Goal: Task Accomplishment & Management: Use online tool/utility

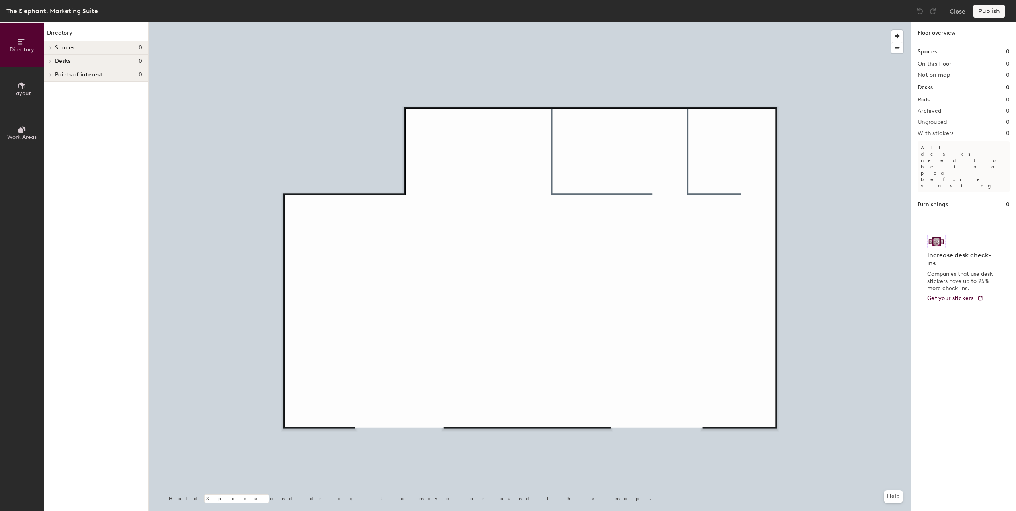
click at [32, 138] on span "Work Areas" at bounding box center [21, 137] width 29 height 7
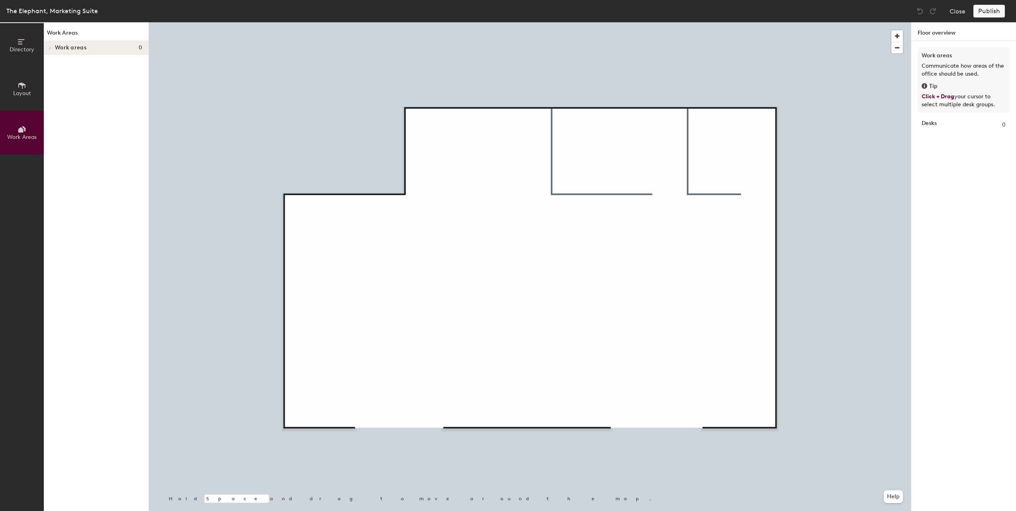
click at [71, 46] on span "Work areas" at bounding box center [70, 48] width 31 height 6
click at [27, 94] on span "Layout" at bounding box center [22, 93] width 18 height 7
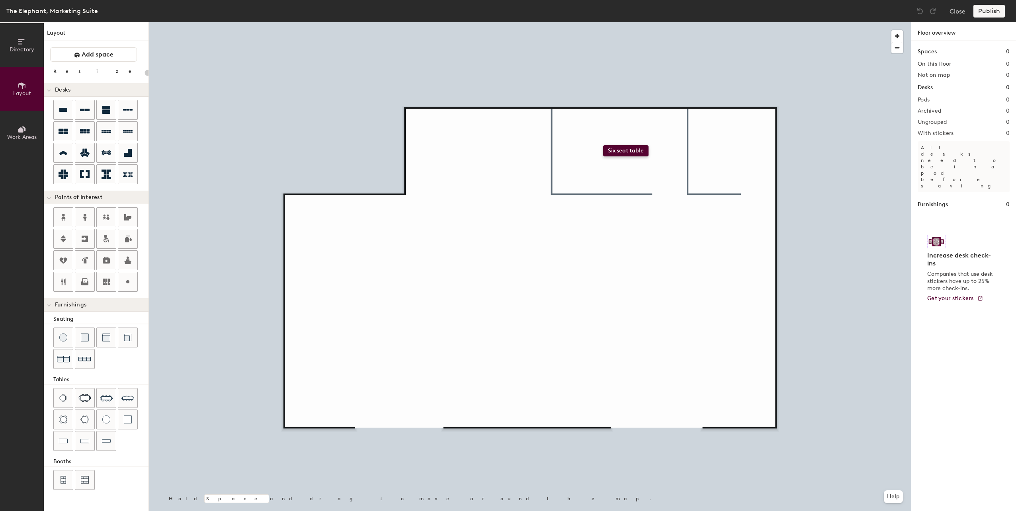
click at [604, 145] on div "Directory Layout Work Areas Layout Add space Resize Desks Points of Interest Fu…" at bounding box center [508, 266] width 1016 height 489
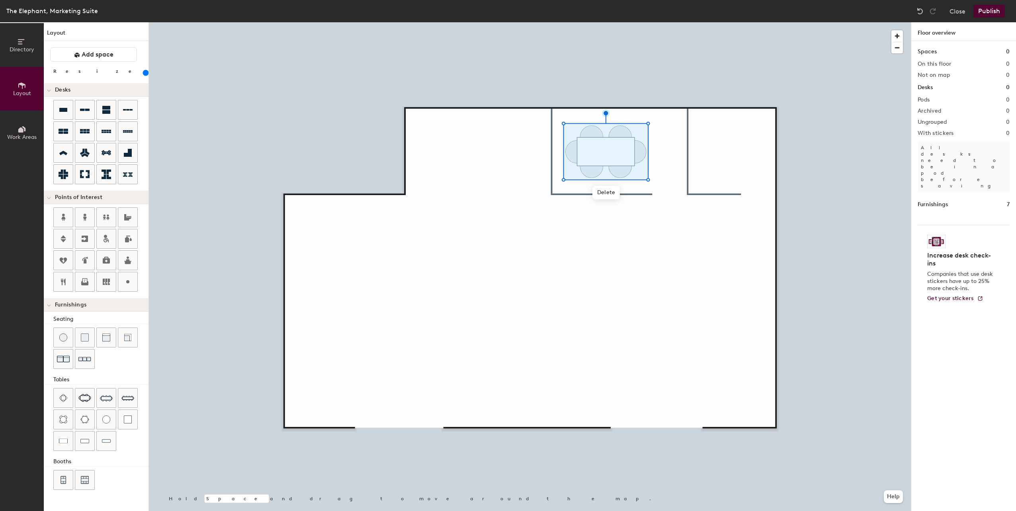
click at [698, 160] on div "Directory Layout Work Areas Layout Add space Resize Desks Points of Interest Fu…" at bounding box center [508, 266] width 1016 height 489
click at [106, 279] on icon at bounding box center [106, 282] width 7 height 6
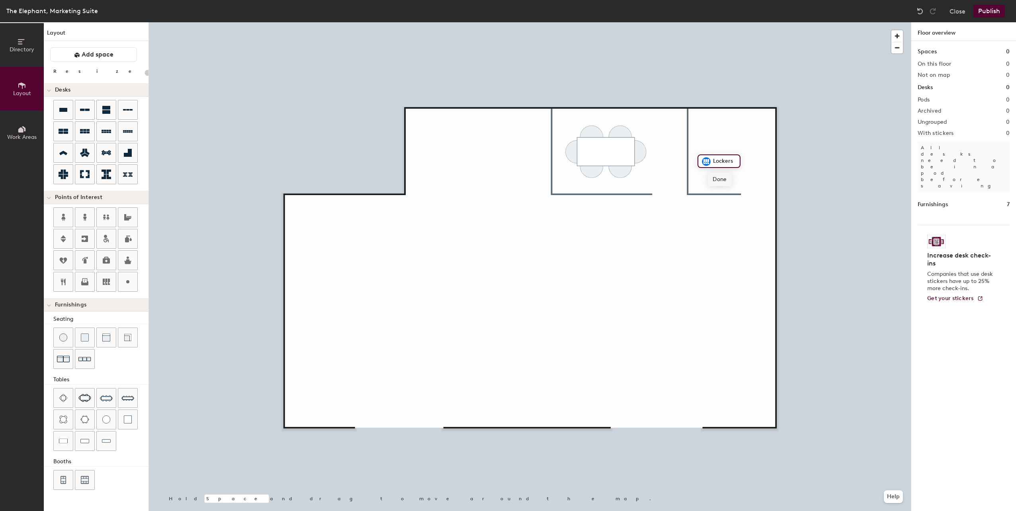
click at [727, 182] on span "Done" at bounding box center [719, 180] width 23 height 14
click at [708, 178] on span "Edit" at bounding box center [709, 180] width 21 height 14
click at [706, 157] on img at bounding box center [707, 162] width 10 height 10
click at [722, 176] on span "Done" at bounding box center [719, 180] width 23 height 14
click at [404, 411] on div "Directory Layout Work Areas Layout Add space Resize Desks Points of Interest Fu…" at bounding box center [508, 266] width 1016 height 489
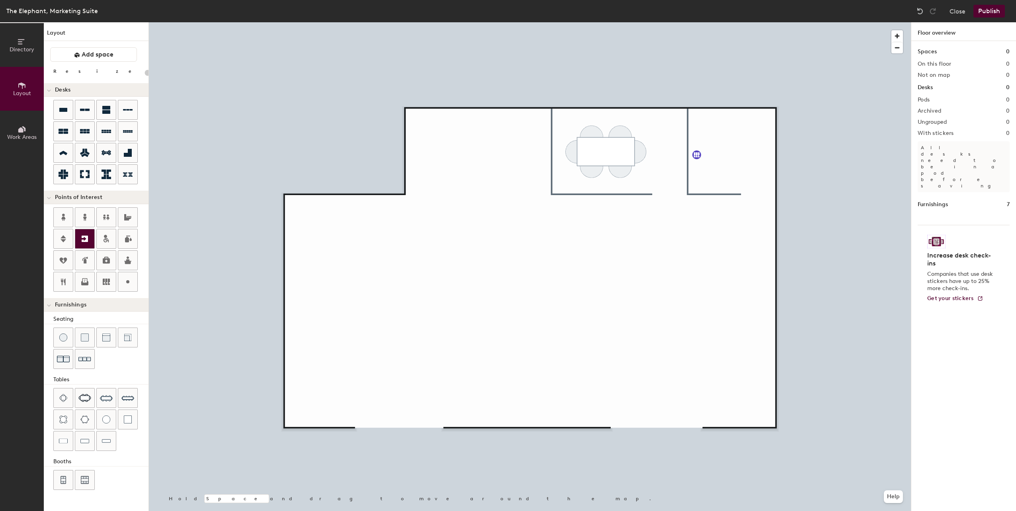
click at [86, 238] on icon at bounding box center [85, 239] width 6 height 6
click at [418, 432] on span "Done" at bounding box center [422, 434] width 23 height 14
click at [108, 219] on icon at bounding box center [106, 218] width 6 height 6
click at [434, 190] on span "Done" at bounding box center [437, 192] width 23 height 14
click at [622, 22] on div at bounding box center [530, 22] width 762 height 0
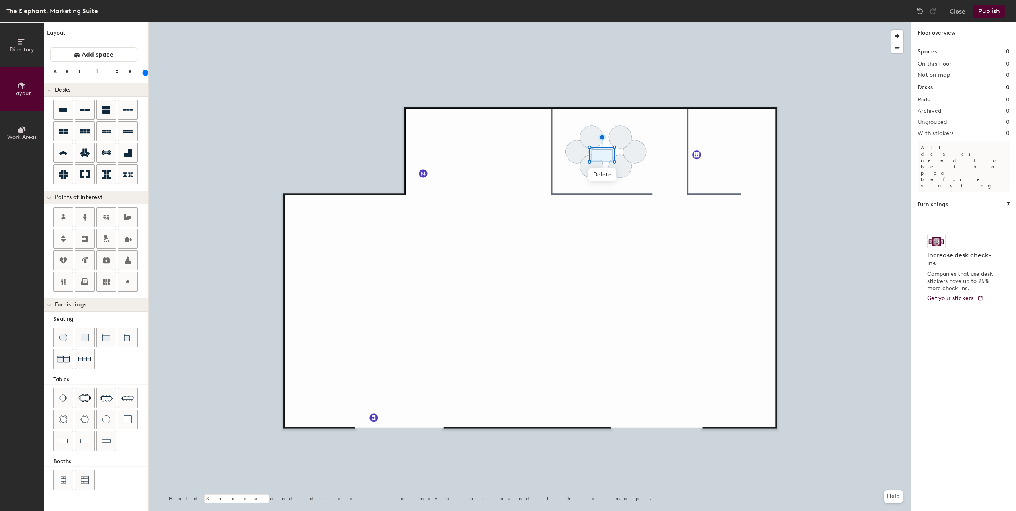
click at [145, 74] on input "range" at bounding box center [145, 73] width 0 height 6
drag, startPoint x: 76, startPoint y: 74, endPoint x: 89, endPoint y: 77, distance: 13.4
click at [145, 76] on input "range" at bounding box center [145, 73] width 0 height 6
click at [612, 196] on span "Delete" at bounding box center [606, 192] width 28 height 14
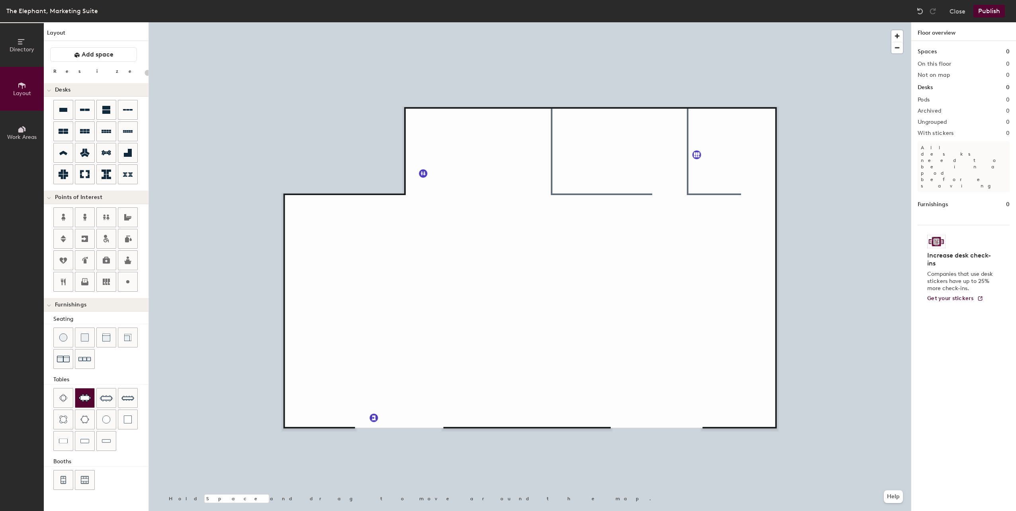
click at [85, 398] on img at bounding box center [84, 398] width 13 height 8
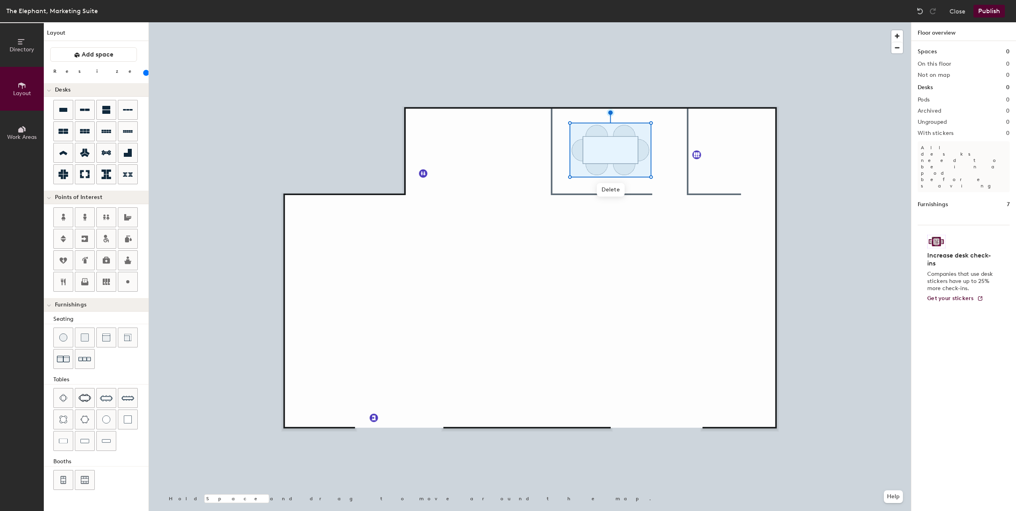
drag, startPoint x: 83, startPoint y: 74, endPoint x: 89, endPoint y: 73, distance: 6.5
click at [145, 73] on input "range" at bounding box center [145, 73] width 0 height 6
click at [639, 274] on div "Directory Layout Work Areas Layout Add space Resize Desks Points of Interest Fu…" at bounding box center [508, 266] width 1016 height 489
click at [59, 400] on div at bounding box center [63, 398] width 19 height 19
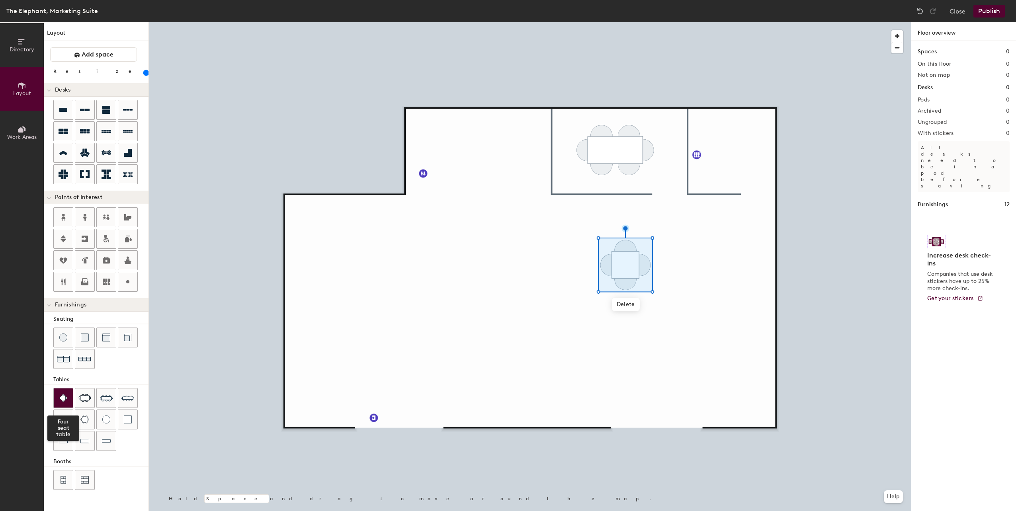
click at [66, 397] on img at bounding box center [63, 398] width 8 height 8
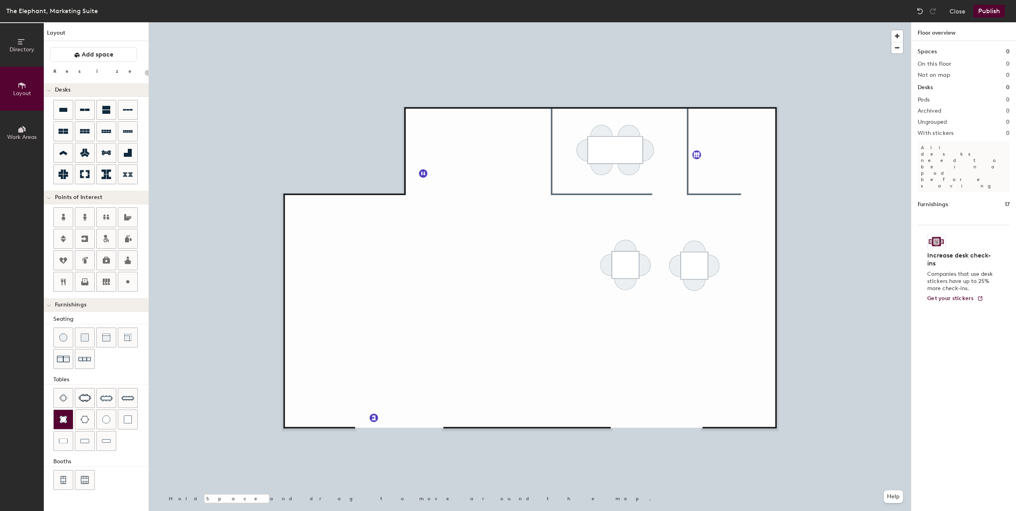
click at [64, 422] on img at bounding box center [63, 420] width 8 height 8
click at [68, 110] on icon at bounding box center [64, 110] width 10 height 10
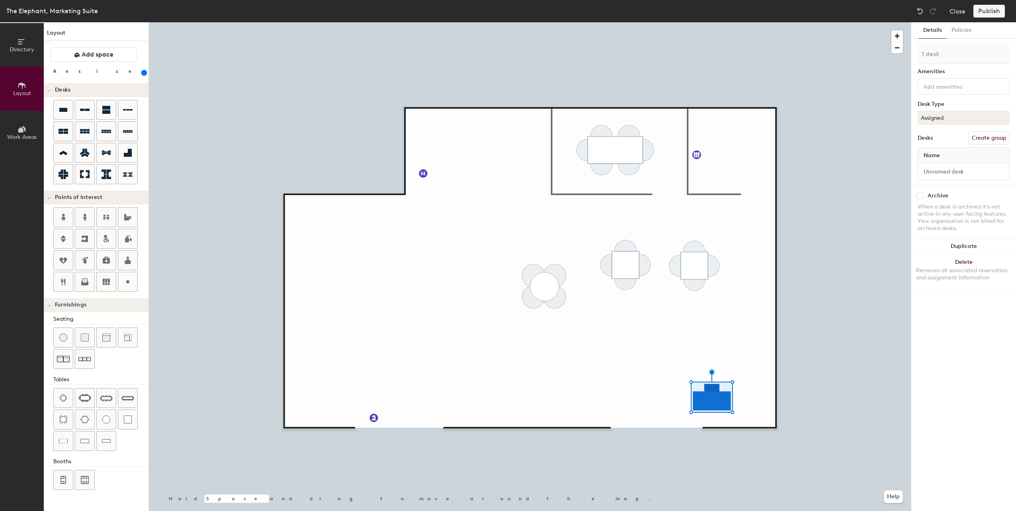
drag, startPoint x: 83, startPoint y: 72, endPoint x: 106, endPoint y: 73, distance: 23.1
click at [145, 73] on input "range" at bounding box center [145, 73] width 0 height 6
click at [145, 74] on input "range" at bounding box center [145, 73] width 0 height 6
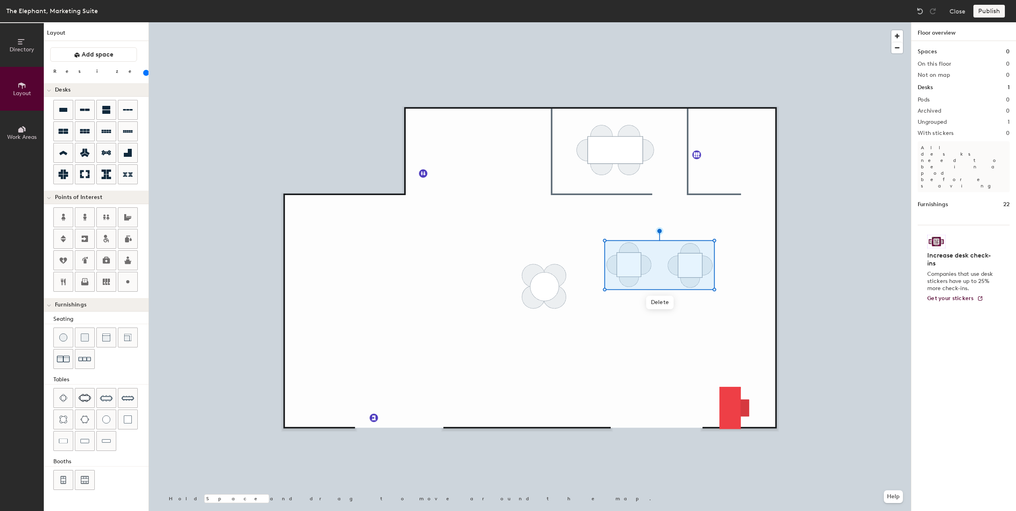
click at [145, 74] on input "range" at bounding box center [145, 73] width 0 height 6
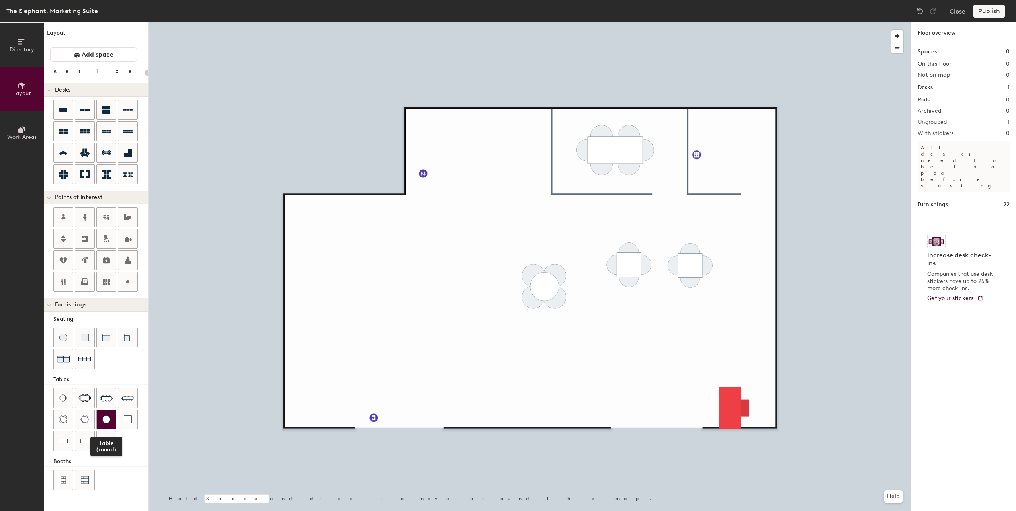
click at [103, 425] on div at bounding box center [106, 419] width 19 height 19
click at [102, 420] on img at bounding box center [106, 420] width 8 height 8
click at [102, 340] on div at bounding box center [106, 337] width 19 height 19
click at [86, 364] on img at bounding box center [84, 359] width 13 height 12
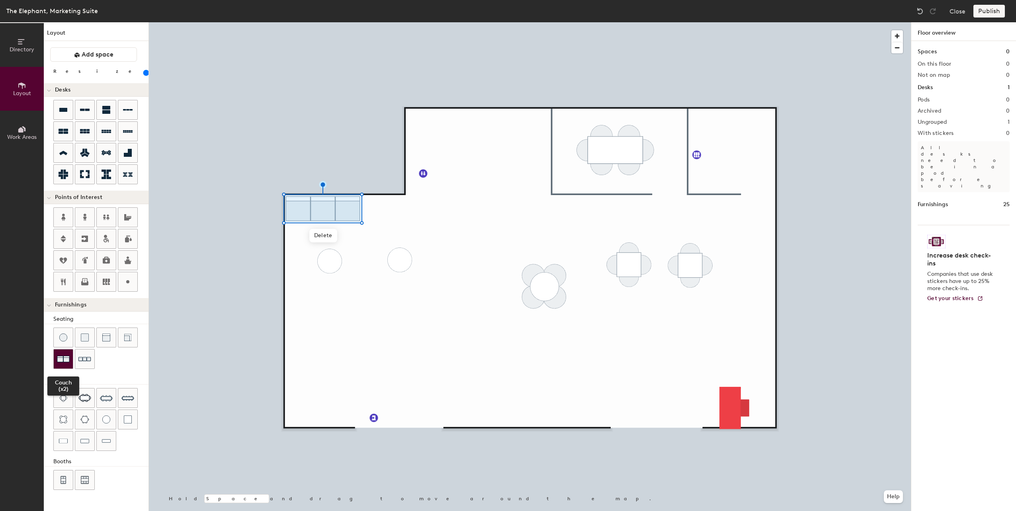
click at [68, 360] on img at bounding box center [63, 359] width 13 height 13
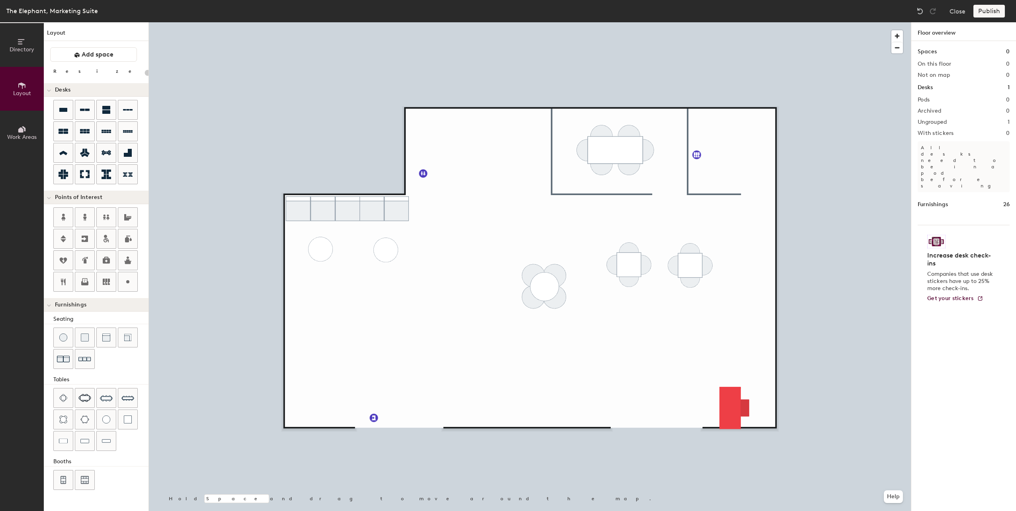
type input "20"
click at [19, 130] on icon at bounding box center [20, 129] width 5 height 5
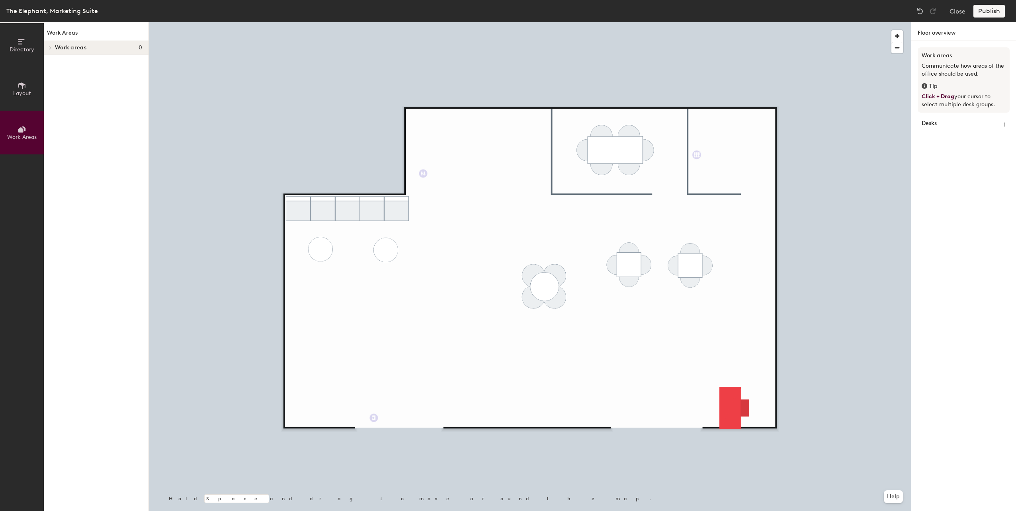
click at [15, 85] on button "Layout" at bounding box center [22, 89] width 44 height 44
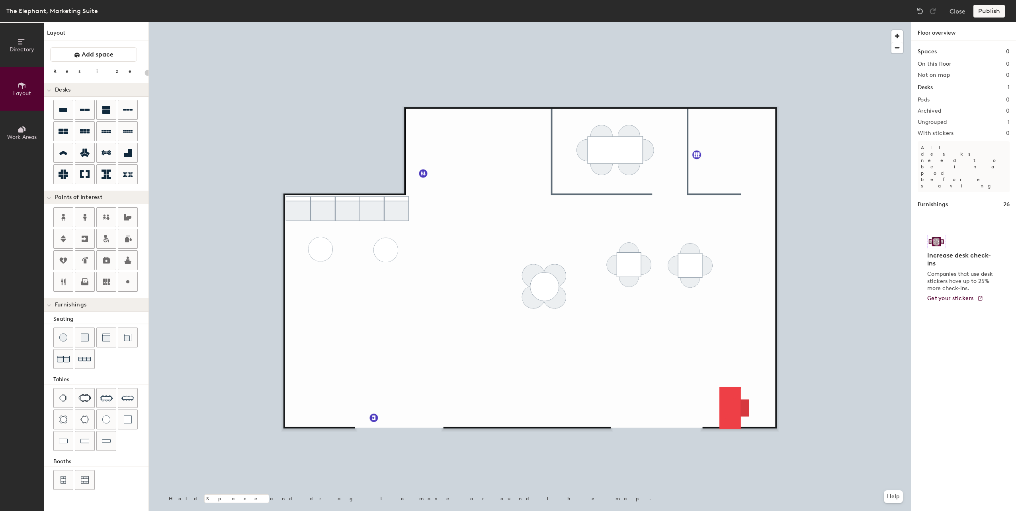
click at [23, 47] on span "Directory" at bounding box center [22, 49] width 25 height 7
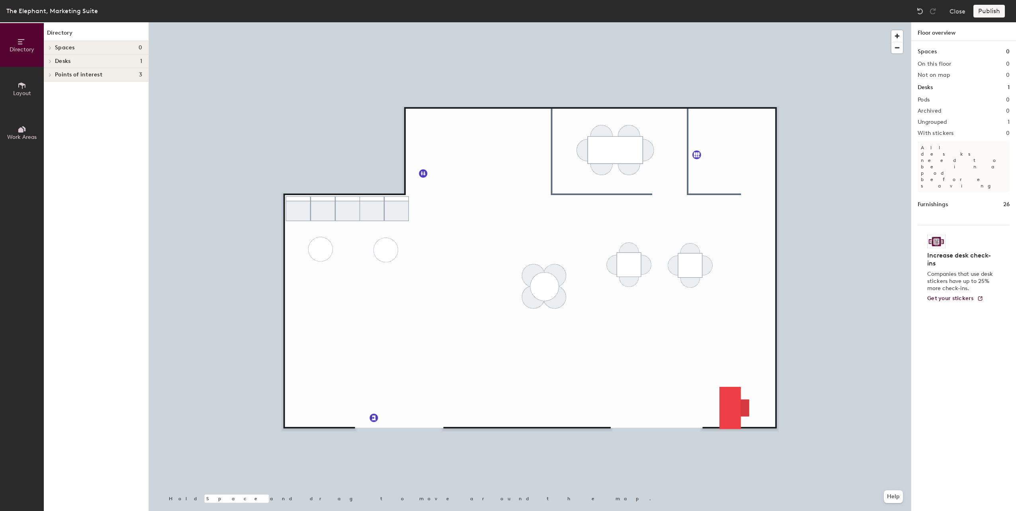
click at [92, 60] on h4 "Desks 1" at bounding box center [98, 61] width 87 height 6
click at [86, 47] on h4 "Spaces 0" at bounding box center [98, 48] width 87 height 6
click at [66, 62] on span "Desks" at bounding box center [63, 61] width 16 height 6
click at [21, 133] on icon at bounding box center [22, 129] width 9 height 9
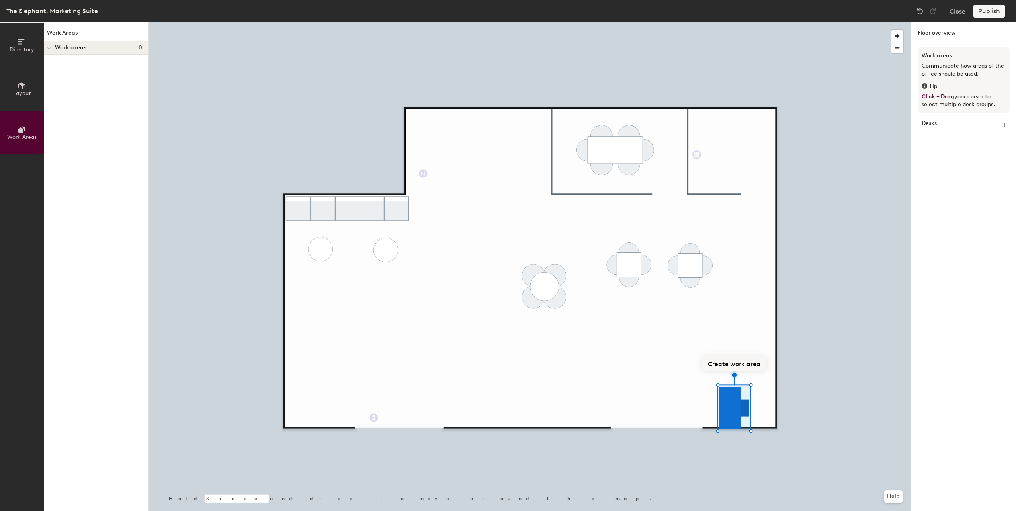
click at [731, 361] on button "Create work area" at bounding box center [734, 363] width 65 height 14
type input "D"
type input "Desk Area"
click at [728, 405] on div "Desk Area" at bounding box center [730, 401] width 40 height 13
click at [726, 403] on div "Desk Area" at bounding box center [730, 401] width 40 height 13
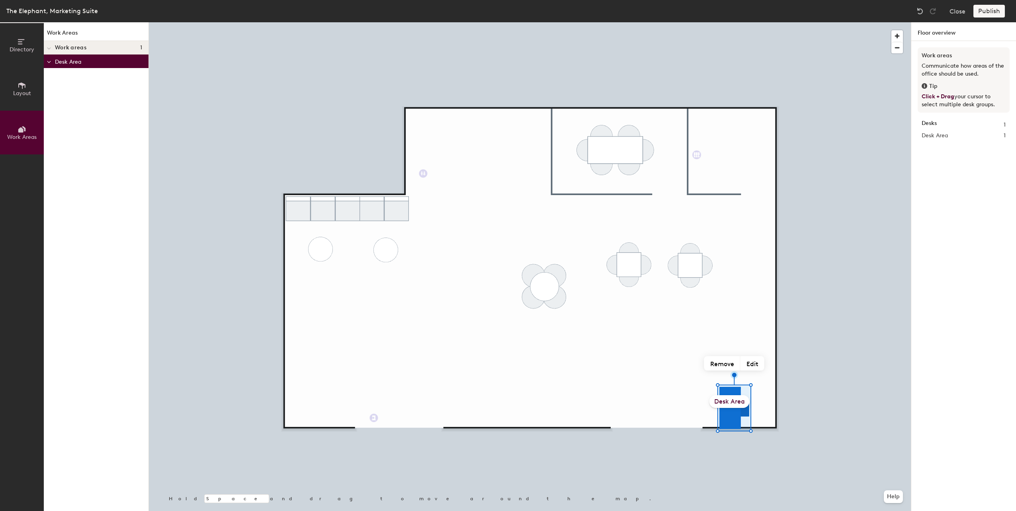
click at [714, 404] on div "Desk Area" at bounding box center [730, 401] width 40 height 13
click at [714, 400] on div "Desk Area" at bounding box center [730, 401] width 40 height 13
click at [714, 403] on div "Desk Area" at bounding box center [730, 401] width 40 height 13
click at [648, 22] on div at bounding box center [530, 22] width 762 height 0
click at [722, 403] on div "Desk Area" at bounding box center [730, 401] width 40 height 13
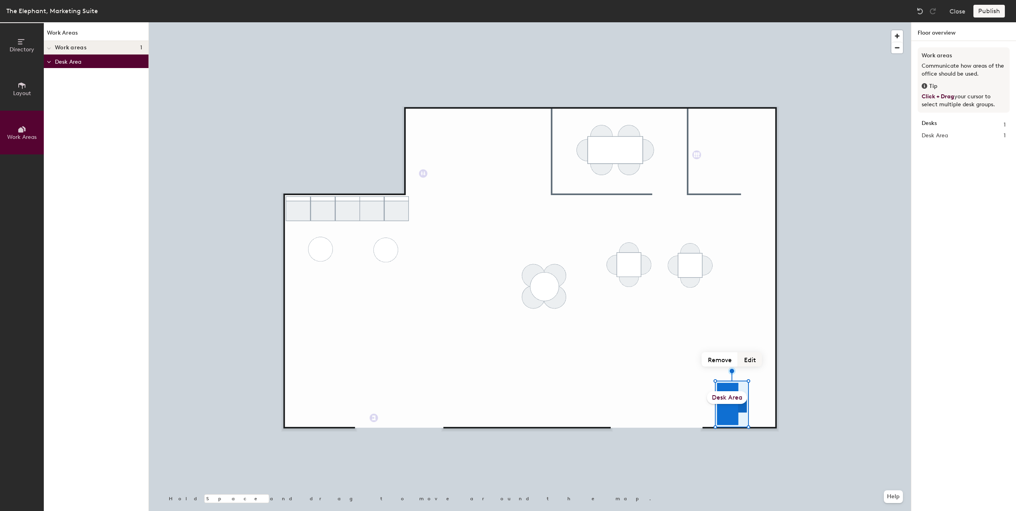
click at [750, 360] on button "Edit" at bounding box center [750, 359] width 24 height 14
click at [731, 403] on input "Desk Area" at bounding box center [727, 398] width 80 height 12
click at [770, 397] on div "Hold Space and drag to move around the map. Help Done Desk Area" at bounding box center [530, 266] width 762 height 489
type input "Desk"
click at [23, 52] on span "Directory" at bounding box center [22, 49] width 25 height 7
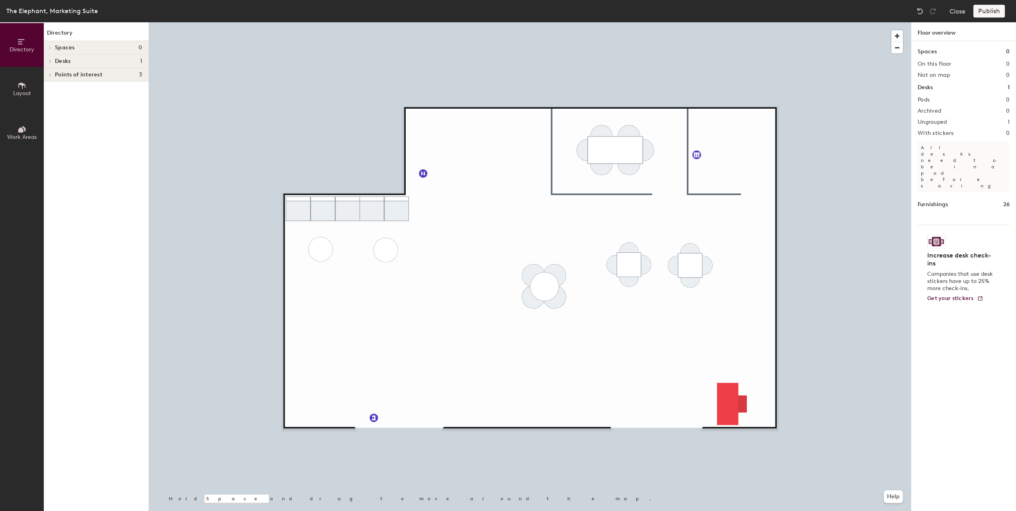
click at [33, 95] on button "Layout" at bounding box center [22, 89] width 44 height 44
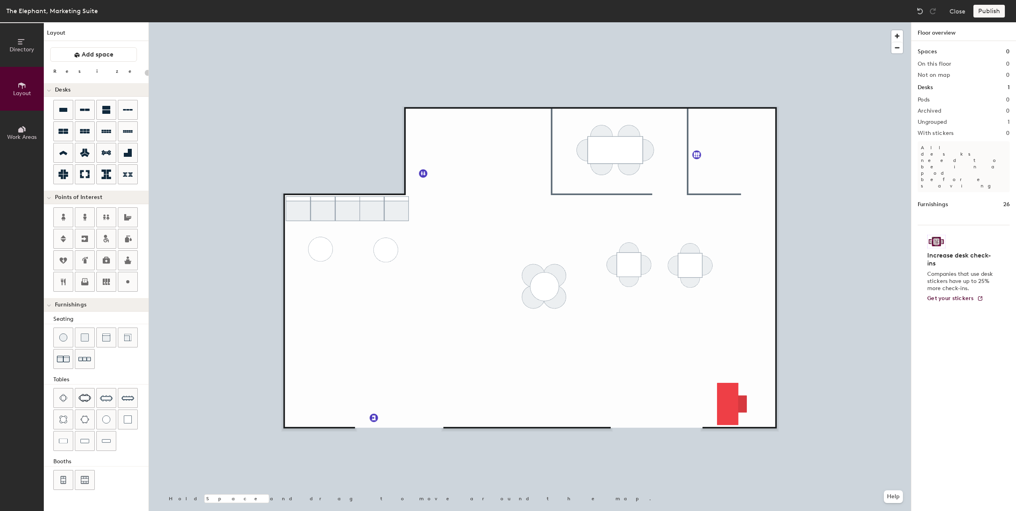
click at [22, 127] on icon at bounding box center [22, 129] width 9 height 9
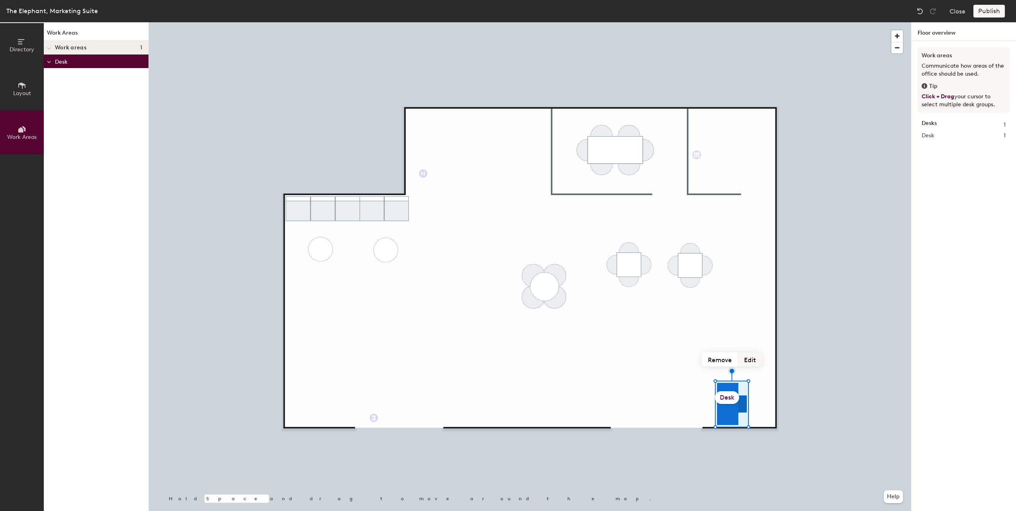
click at [753, 366] on button "Edit" at bounding box center [750, 359] width 24 height 14
click at [729, 400] on div "Desk" at bounding box center [727, 397] width 24 height 13
click at [715, 358] on button "Remove" at bounding box center [720, 359] width 36 height 14
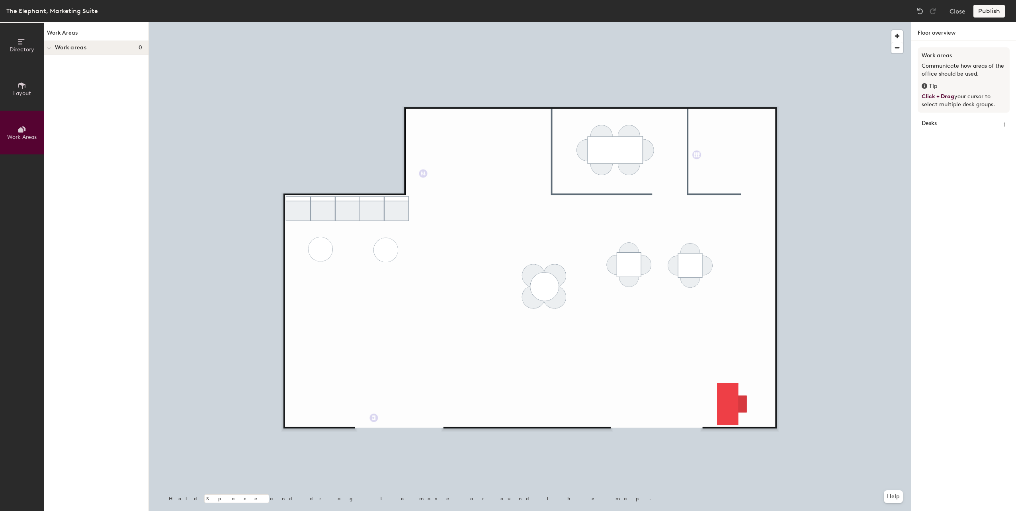
click at [28, 95] on span "Layout" at bounding box center [22, 93] width 18 height 7
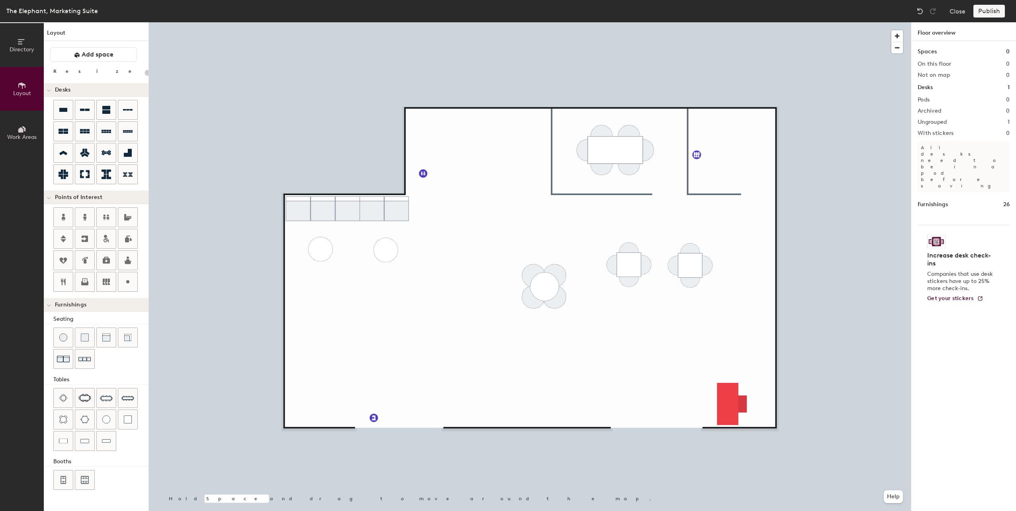
click at [926, 102] on h2 "Pods" at bounding box center [924, 100] width 12 height 6
drag, startPoint x: 926, startPoint y: 102, endPoint x: 925, endPoint y: 125, distance: 22.3
click at [925, 125] on h2 "Ungrouped" at bounding box center [932, 122] width 29 height 6
type input "380"
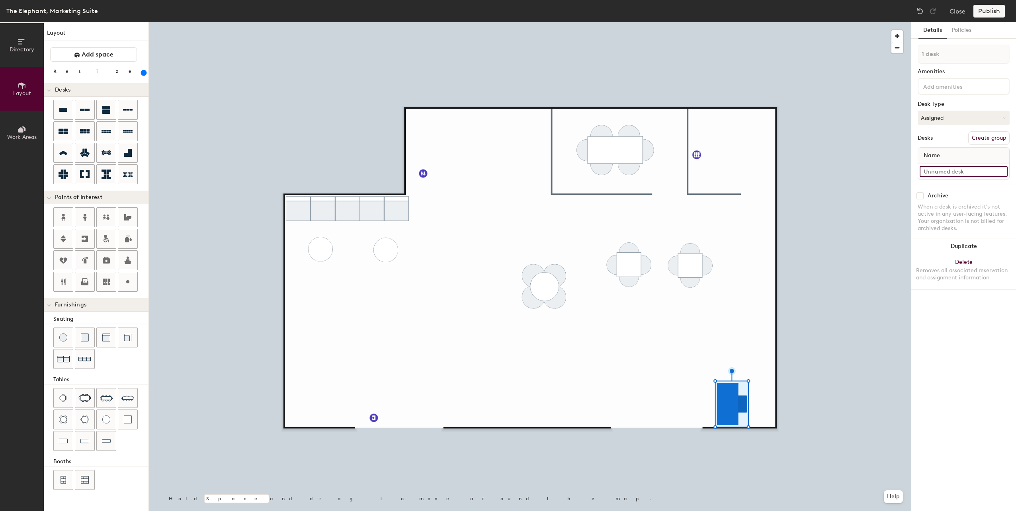
click at [957, 170] on input at bounding box center [964, 171] width 88 height 11
type input "Desk 1"
click at [956, 91] on div at bounding box center [964, 86] width 92 height 17
click at [956, 117] on div "Dual Monitor" at bounding box center [964, 117] width 90 height 12
click at [948, 130] on div "Keyboard" at bounding box center [964, 129] width 90 height 12
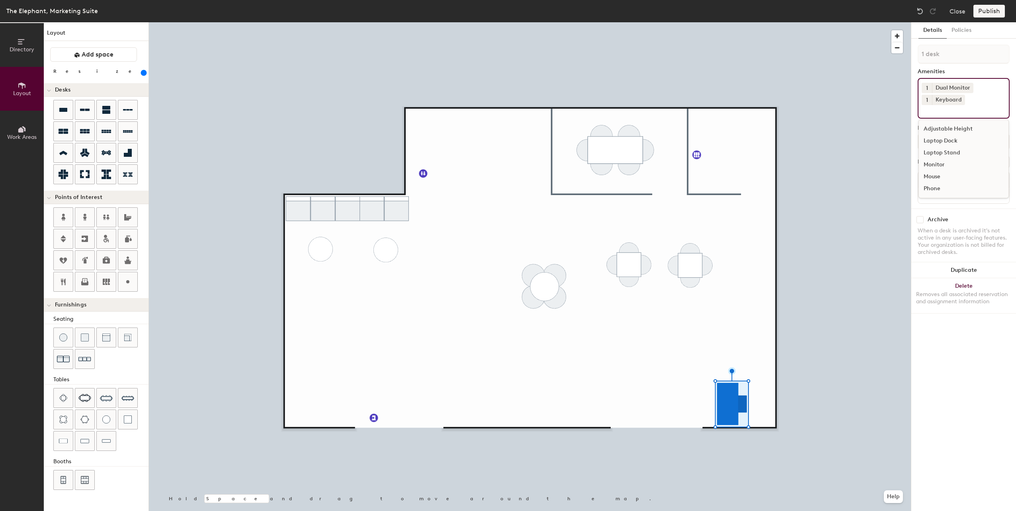
click at [948, 140] on div "Laptop Dock" at bounding box center [964, 141] width 90 height 12
click at [947, 141] on div "Adjustable Height" at bounding box center [964, 141] width 90 height 12
click at [939, 272] on div "When a desk is archived it's not active in any user-facing features. Your organ…" at bounding box center [964, 265] width 92 height 29
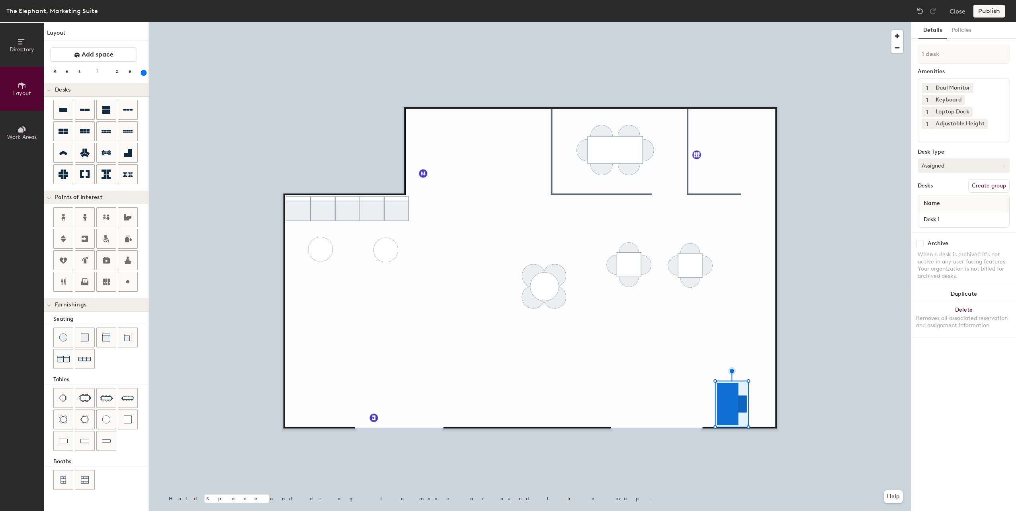
click at [951, 165] on button "Assigned" at bounding box center [964, 165] width 92 height 14
click at [940, 206] on div "Hot" at bounding box center [958, 202] width 80 height 12
click at [964, 33] on button "Policies" at bounding box center [961, 30] width 29 height 16
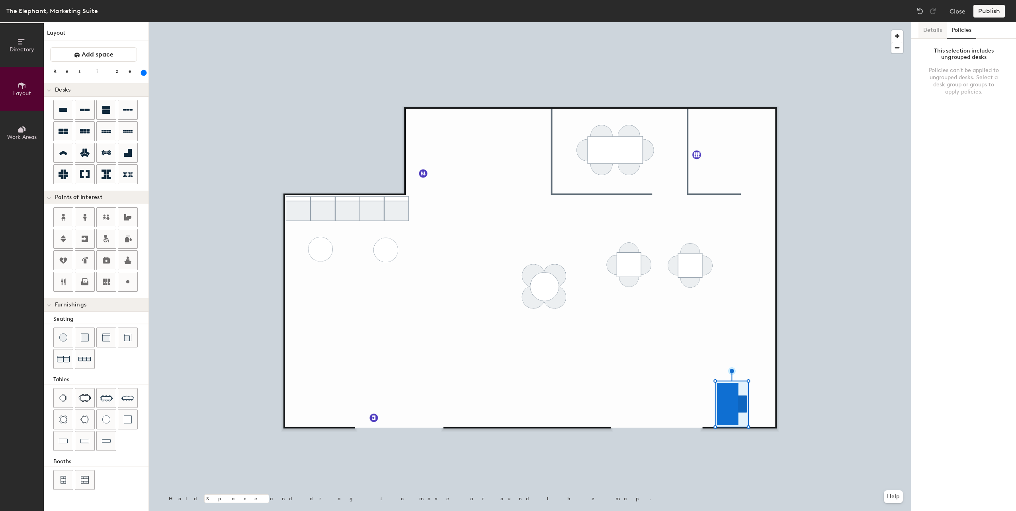
click at [933, 33] on button "Details" at bounding box center [933, 30] width 28 height 16
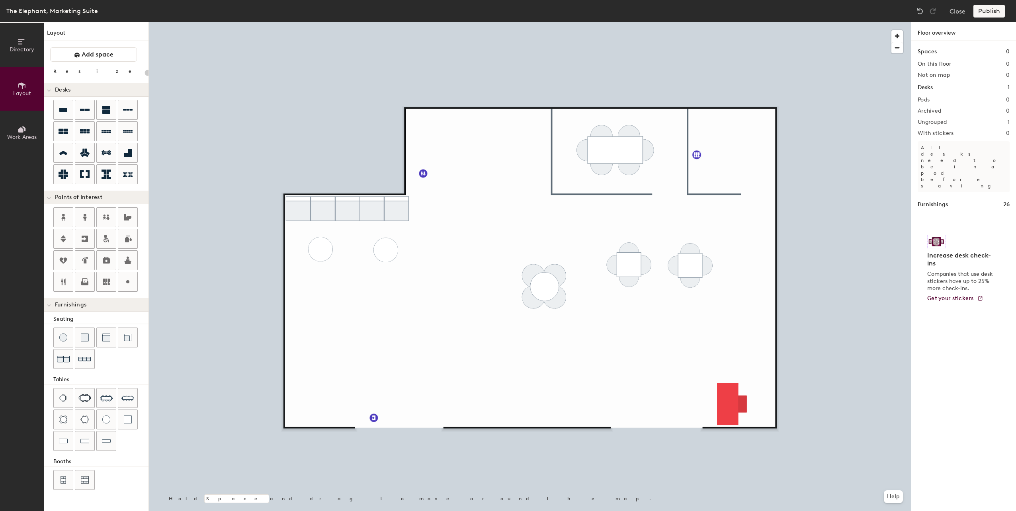
type input "20"
click at [21, 122] on button "Work Areas" at bounding box center [22, 133] width 44 height 44
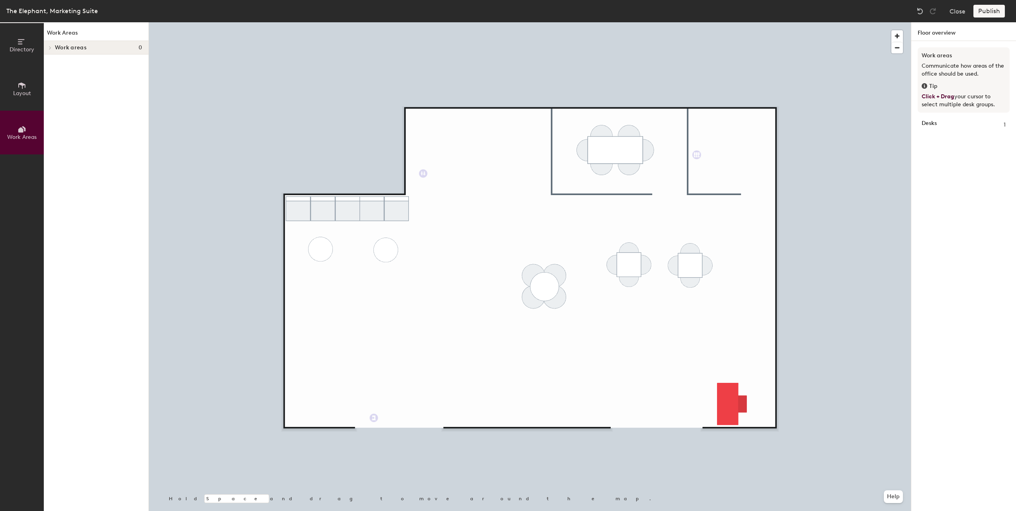
click at [950, 84] on div "Tip" at bounding box center [964, 86] width 84 height 9
click at [940, 121] on div "Desks 1" at bounding box center [964, 125] width 84 height 9
click at [21, 88] on icon at bounding box center [22, 85] width 9 height 9
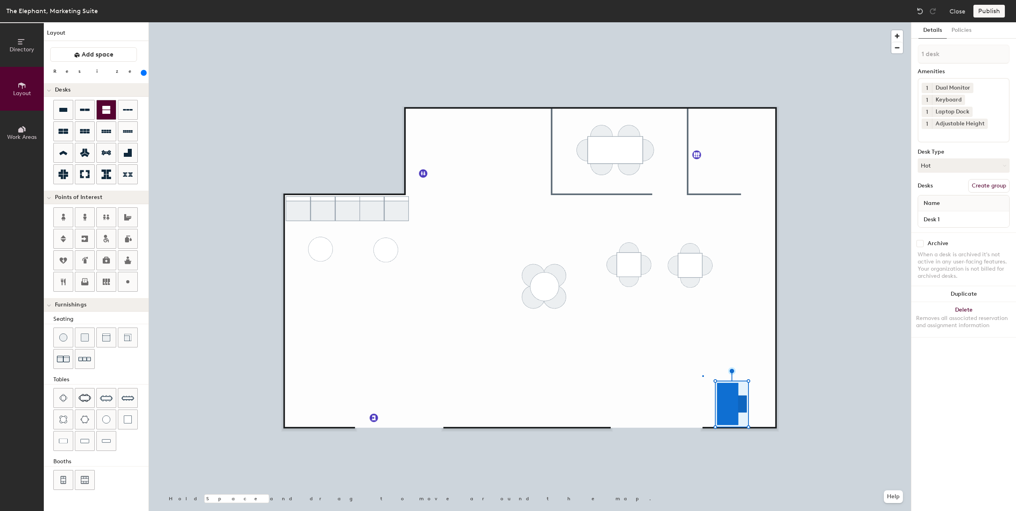
click at [702, 22] on div at bounding box center [530, 22] width 762 height 0
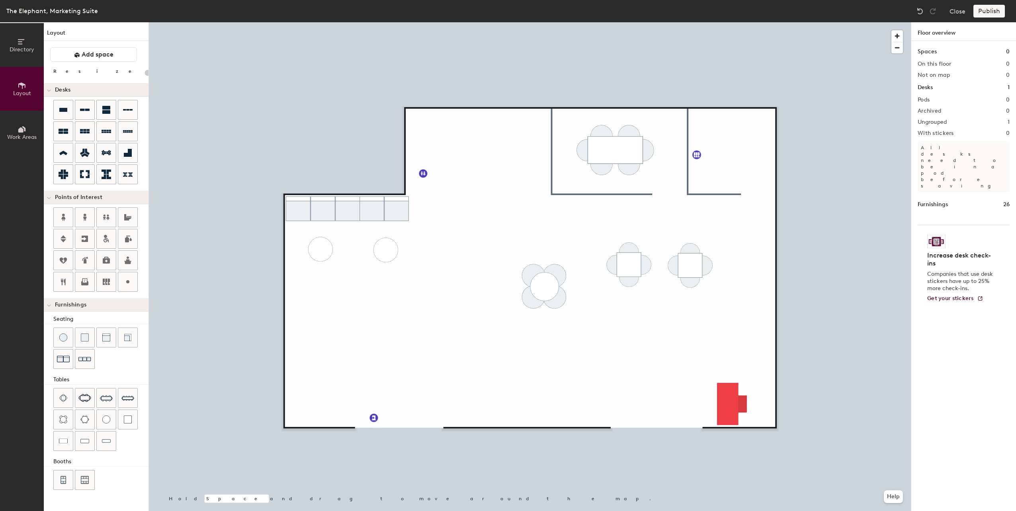
type input "20"
click at [30, 47] on span "Directory" at bounding box center [22, 49] width 25 height 7
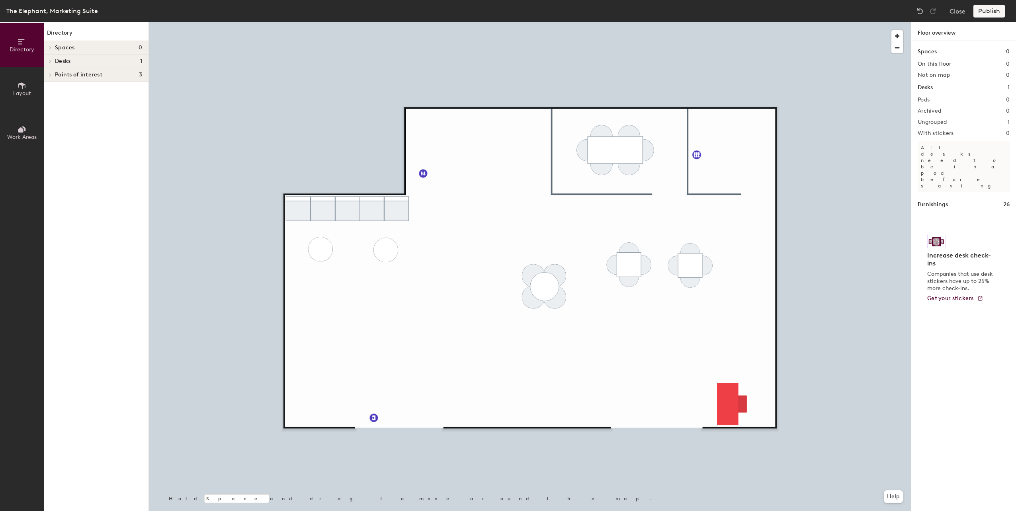
click at [90, 53] on div "Spaces 0" at bounding box center [96, 48] width 105 height 14
click at [90, 51] on div "Spaces 0" at bounding box center [96, 48] width 105 height 14
click at [929, 105] on div "Spaces 0 On this floor 0 Not on map 0 Desks 1 Pods 0 Archived 0 Ungrouped 1 Wit…" at bounding box center [963, 285] width 105 height 489
click at [929, 100] on h2 "Pods" at bounding box center [924, 100] width 12 height 6
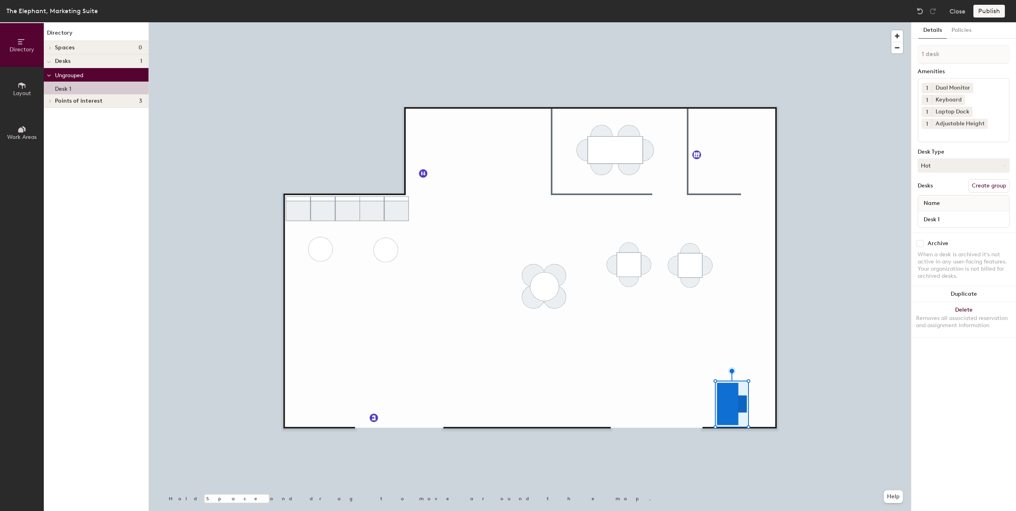
drag, startPoint x: 64, startPoint y: 89, endPoint x: 72, endPoint y: 49, distance: 41.5
click at [72, 49] on div "Directory Spaces 0 Desks 1 Ungrouped Desk 1 Points of interest 3 Emergency exit…" at bounding box center [96, 266] width 105 height 489
click at [70, 90] on p "Desk 1" at bounding box center [63, 87] width 16 height 9
click at [983, 188] on button "Create group" at bounding box center [988, 186] width 41 height 14
drag, startPoint x: 948, startPoint y: 56, endPoint x: 917, endPoint y: 55, distance: 31.1
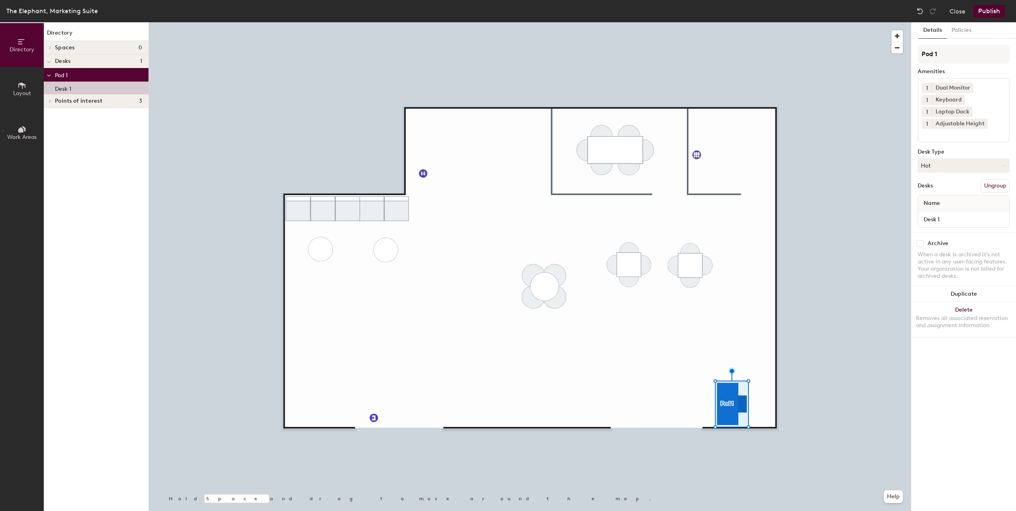
click at [917, 55] on div "Details Policies Pod 1 Amenities 1 Dual Monitor 1 Keyboard 1 Laptop Dock 1 Adju…" at bounding box center [963, 266] width 105 height 489
type input "Desk"
click at [936, 56] on input "Desk" at bounding box center [964, 54] width 92 height 19
click at [921, 53] on input "Desk" at bounding box center [964, 54] width 92 height 19
type input "Bookable Desk"
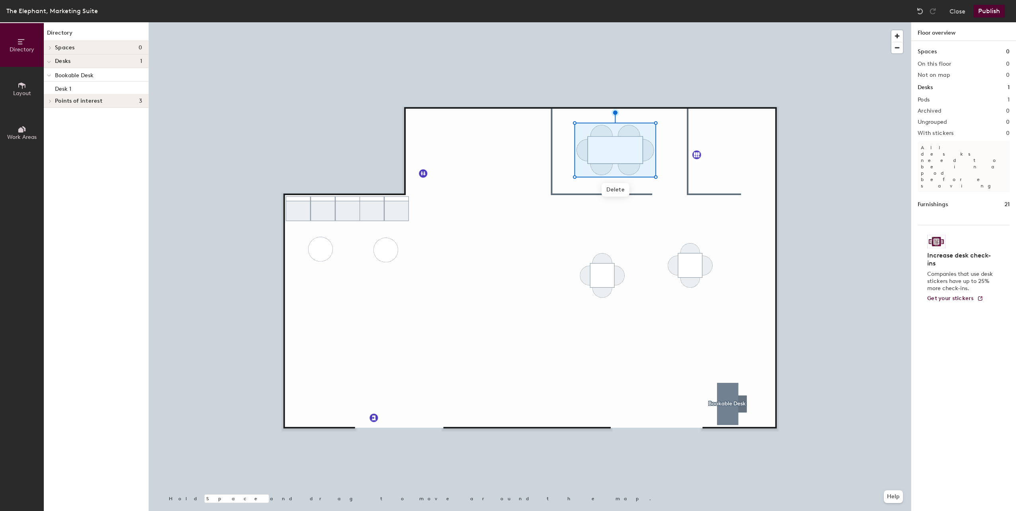
click at [14, 86] on button "Layout" at bounding box center [22, 89] width 44 height 44
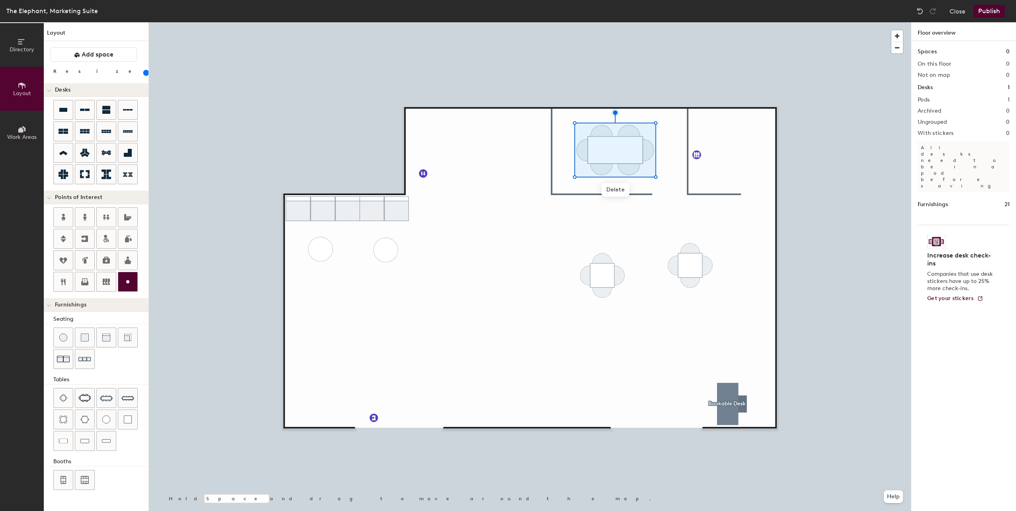
click at [127, 283] on icon at bounding box center [128, 282] width 10 height 10
type input "20"
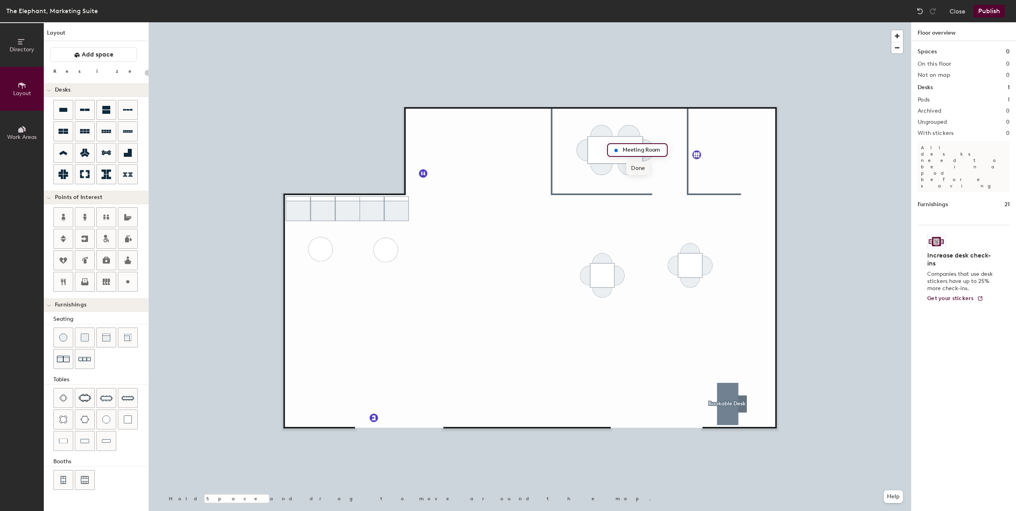
type input "Meeting Room"
click at [642, 172] on span "Done" at bounding box center [637, 169] width 23 height 14
click at [996, 12] on button "Publish" at bounding box center [989, 11] width 31 height 13
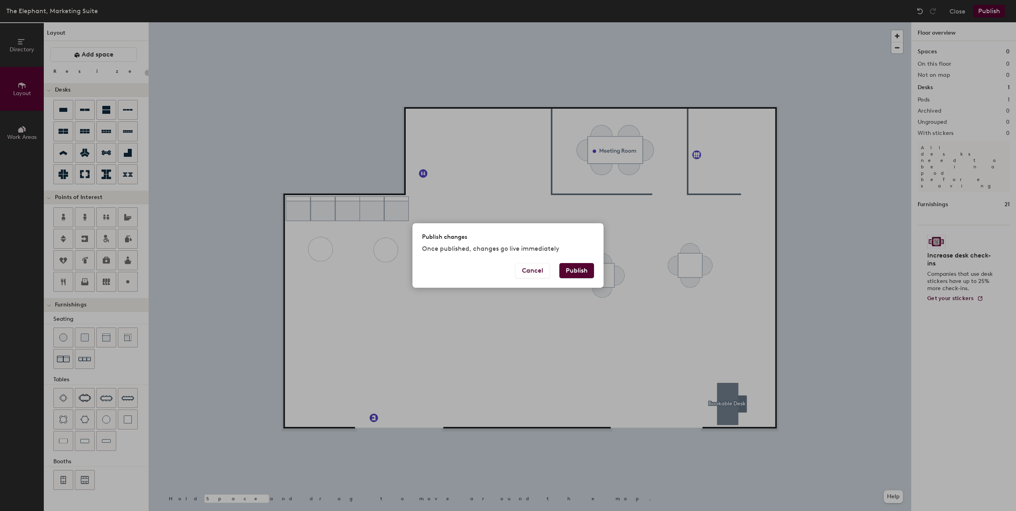
click at [582, 272] on button "Publish" at bounding box center [576, 270] width 35 height 15
type input "20"
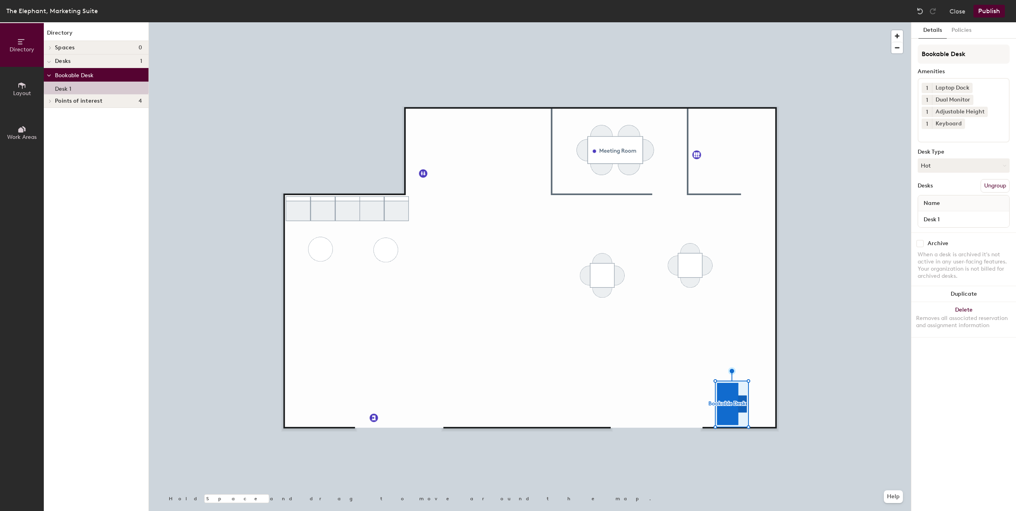
click at [20, 89] on icon at bounding box center [22, 85] width 9 height 9
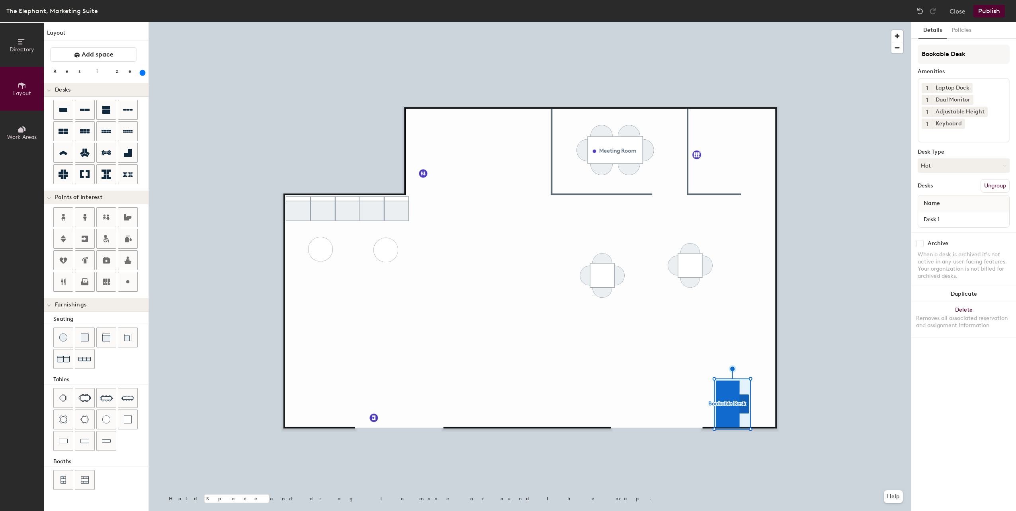
drag, startPoint x: 111, startPoint y: 73, endPoint x: 121, endPoint y: 72, distance: 10.4
click at [145, 72] on input "range" at bounding box center [145, 73] width 0 height 6
click at [985, 10] on button "Publish" at bounding box center [989, 11] width 31 height 13
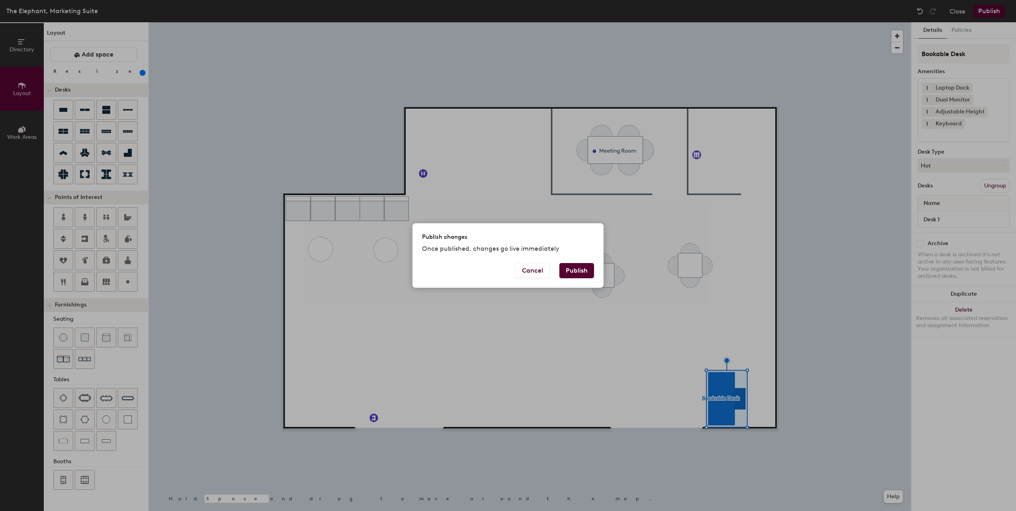
click at [564, 273] on button "Publish" at bounding box center [576, 270] width 35 height 15
type input "20"
